Goal: Information Seeking & Learning: Learn about a topic

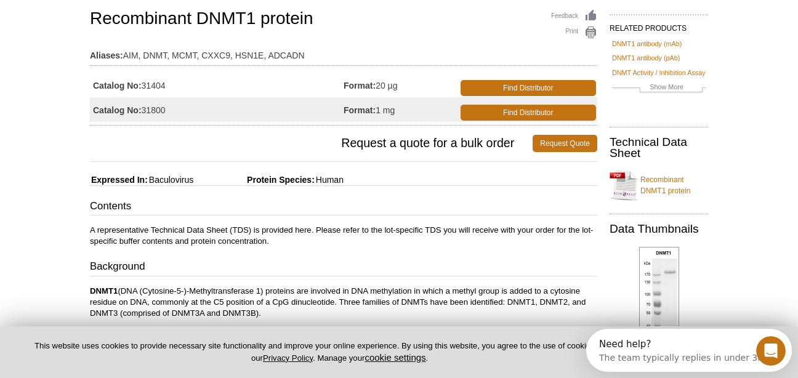
scroll to position [91, 0]
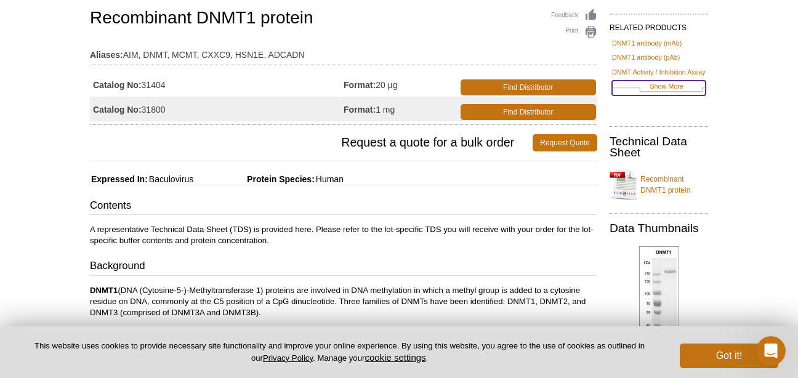
click at [676, 89] on link "Show More" at bounding box center [659, 88] width 94 height 14
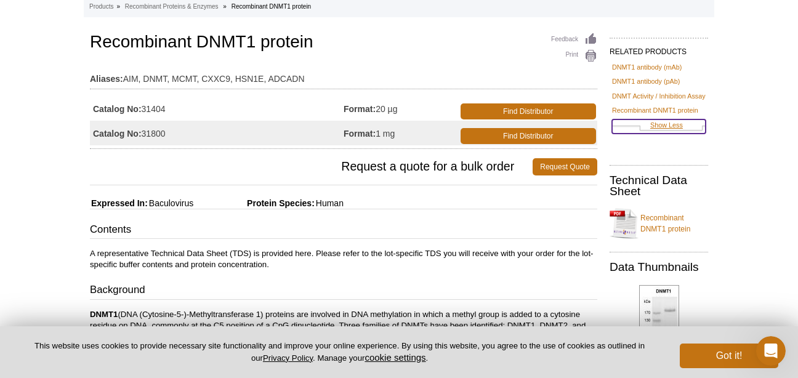
scroll to position [68, 0]
click at [670, 124] on link "Show Less" at bounding box center [659, 126] width 94 height 14
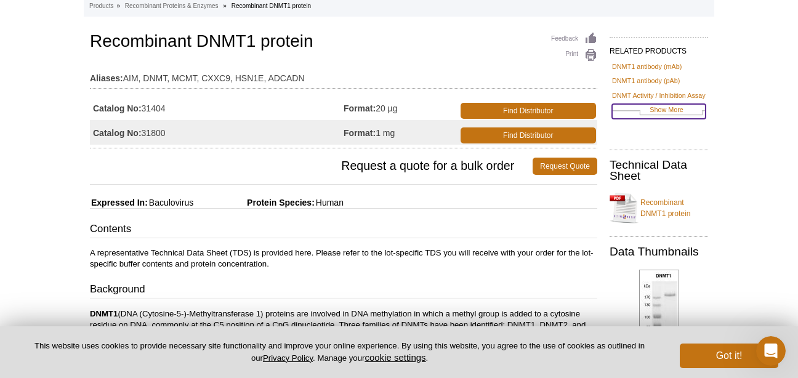
click at [662, 109] on link "Show More" at bounding box center [659, 111] width 94 height 14
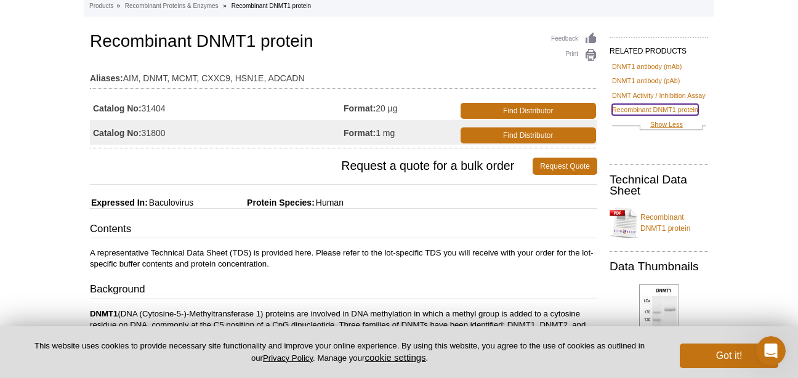
click at [662, 109] on link "Recombinant DNMT1 protein" at bounding box center [655, 109] width 86 height 11
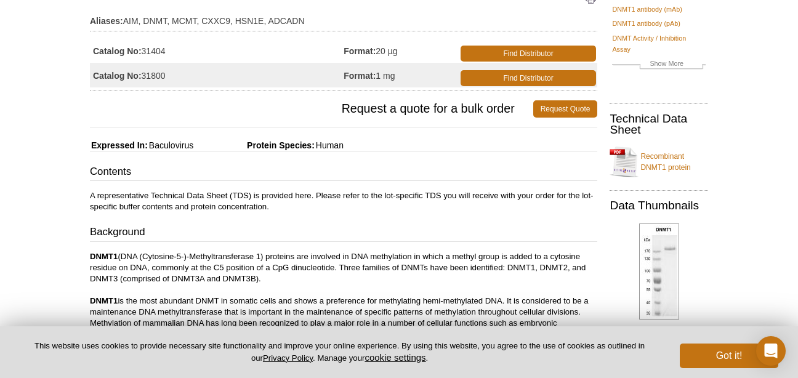
scroll to position [143, 0]
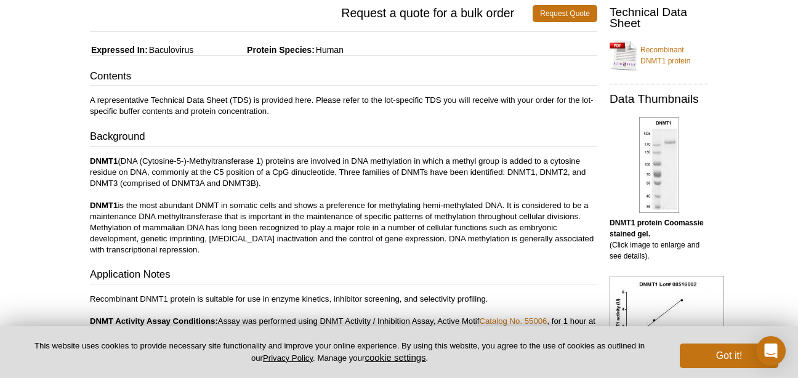
scroll to position [220, 0]
click at [640, 63] on link "Recombinant DNMT1 protein" at bounding box center [658, 56] width 98 height 37
